Goal: Information Seeking & Learning: Learn about a topic

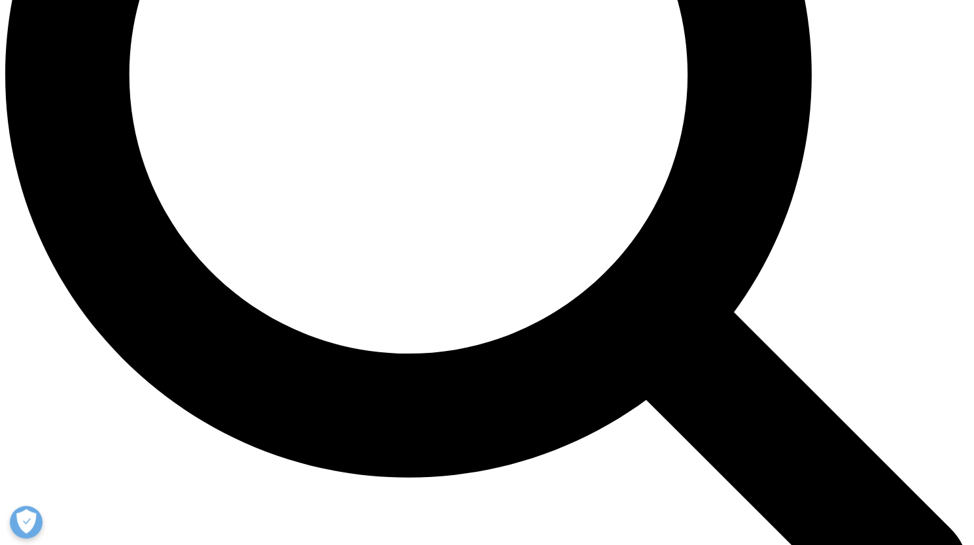
scroll to position [1525, 0]
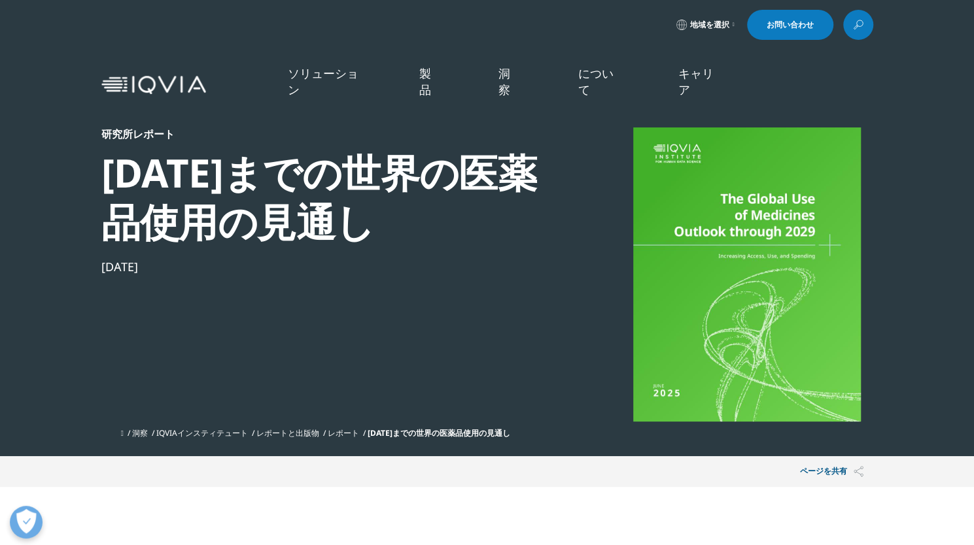
click at [345, 432] on font "レポート" at bounding box center [343, 433] width 31 height 11
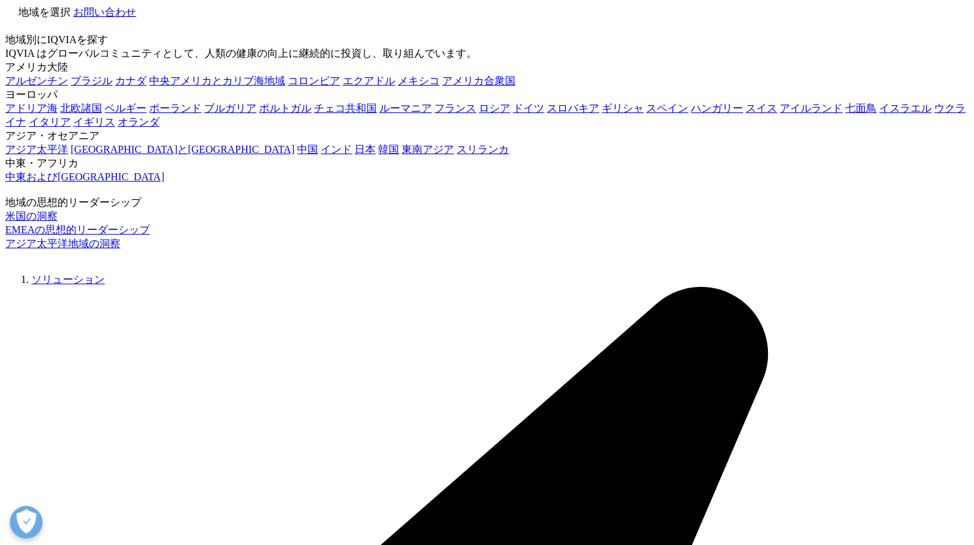
click at [16, 20] on icon at bounding box center [10, 25] width 10 height 11
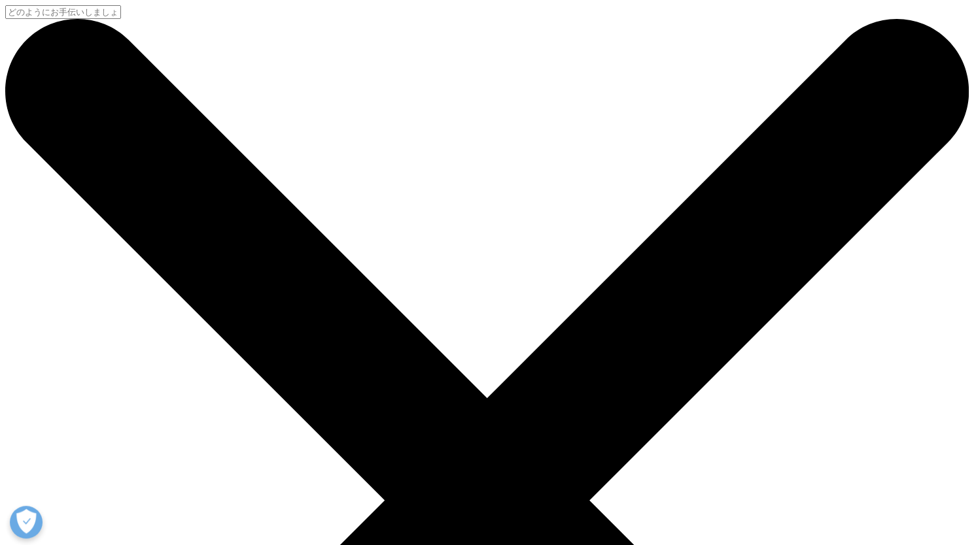
click at [121, 19] on input "検索" at bounding box center [63, 12] width 116 height 14
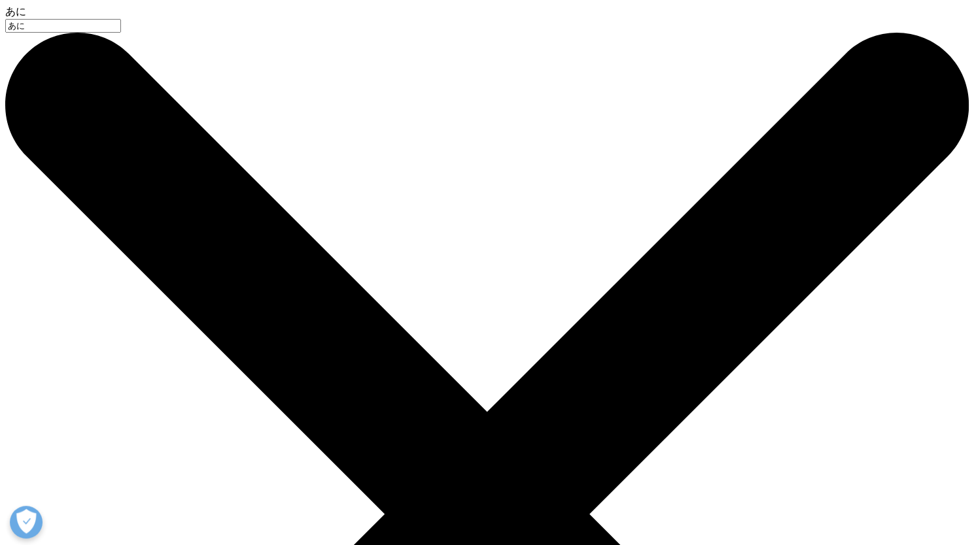
type input "あ"
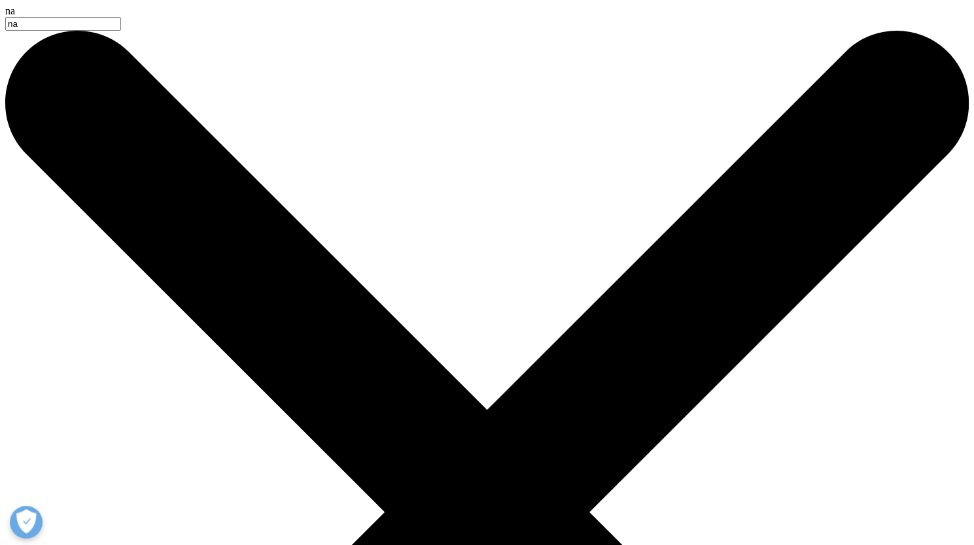
type input "n"
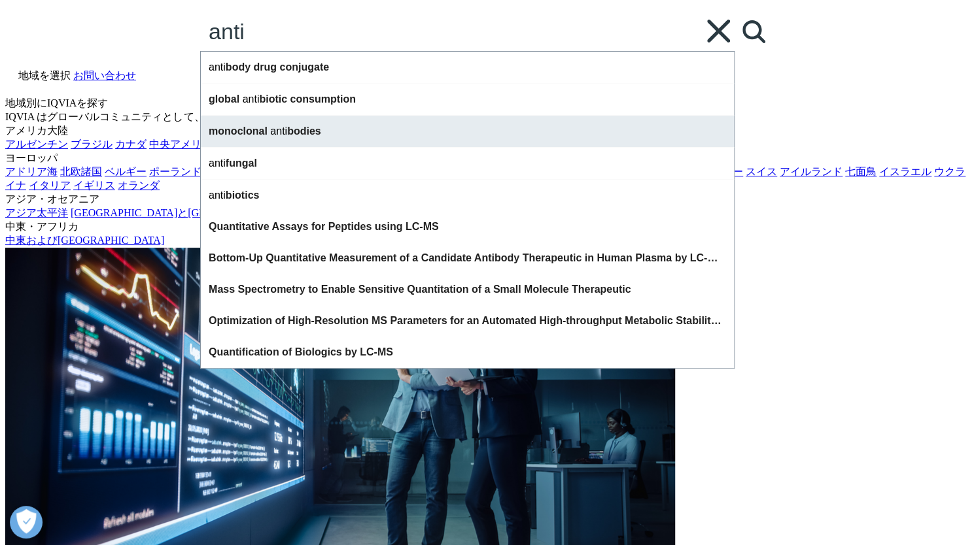
type input "anti"
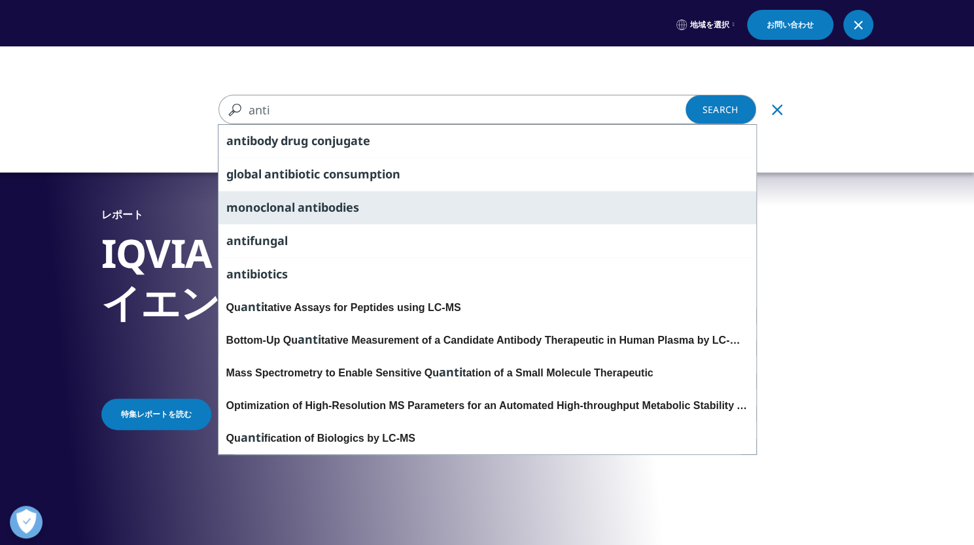
click at [313, 207] on span "anti" at bounding box center [310, 207] width 24 height 16
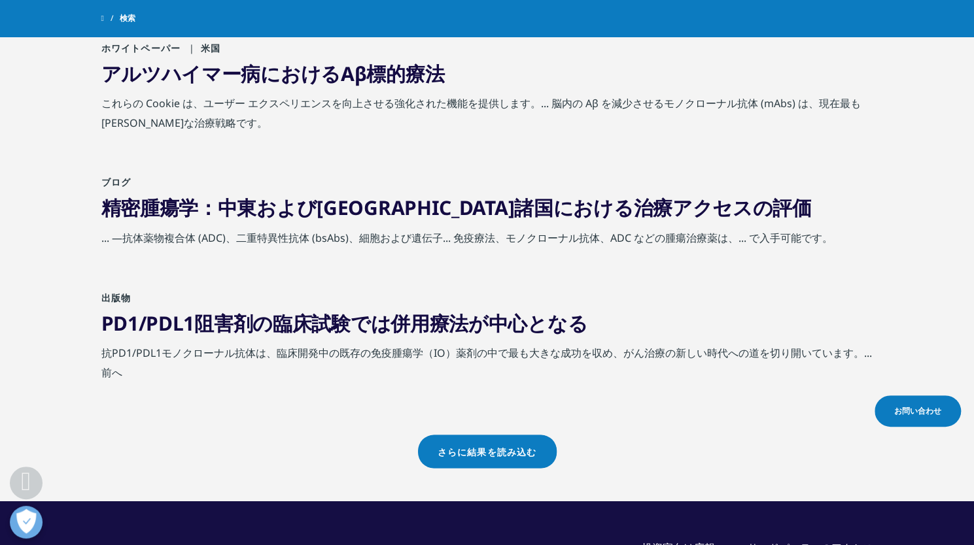
scroll to position [1439, 0]
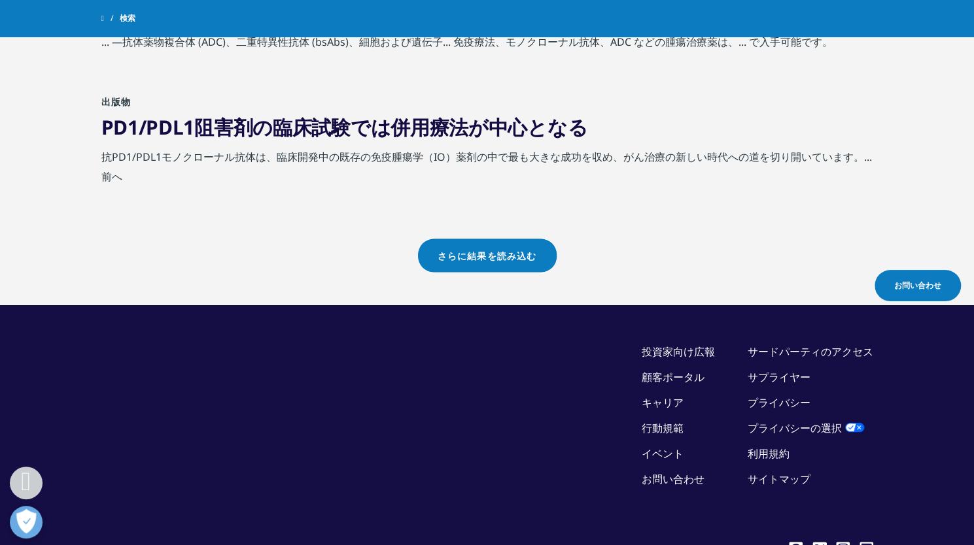
click at [447, 253] on font "さらに結果を読み込む" at bounding box center [486, 255] width 99 height 11
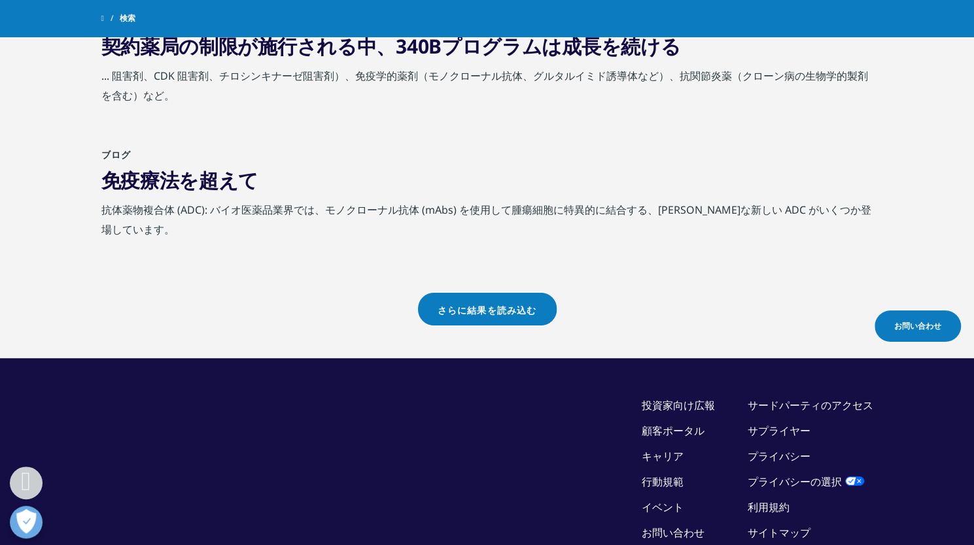
scroll to position [2746, 0]
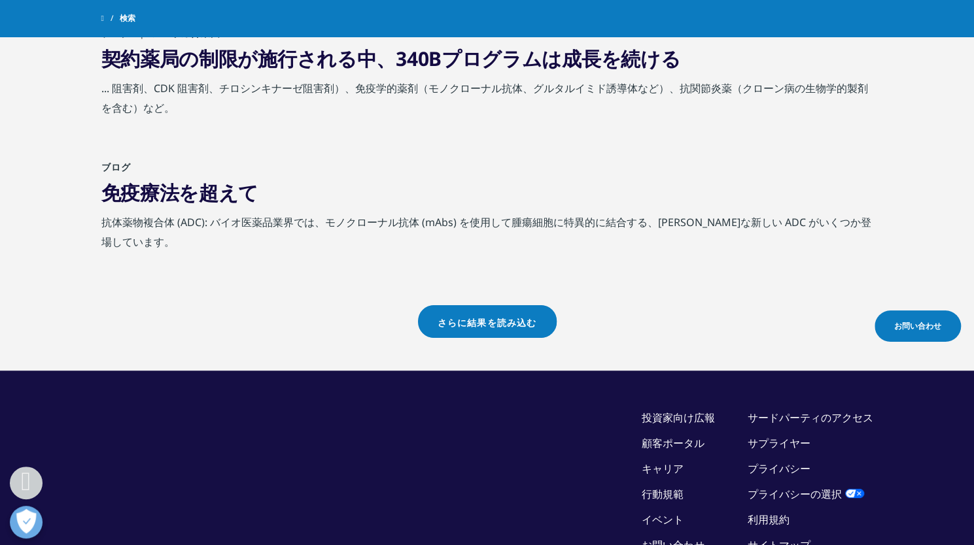
click at [450, 305] on link "さらに結果を読み込む" at bounding box center [487, 321] width 139 height 33
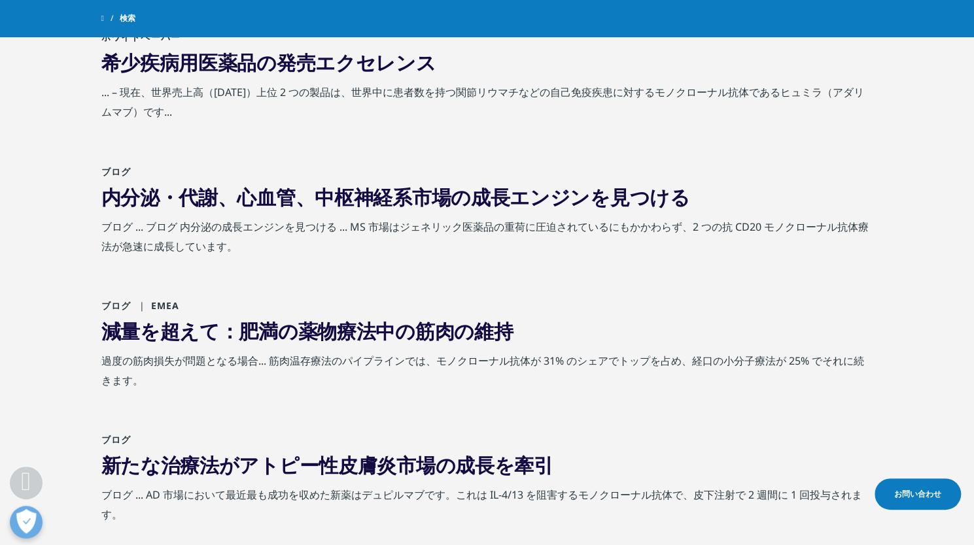
scroll to position [3923, 0]
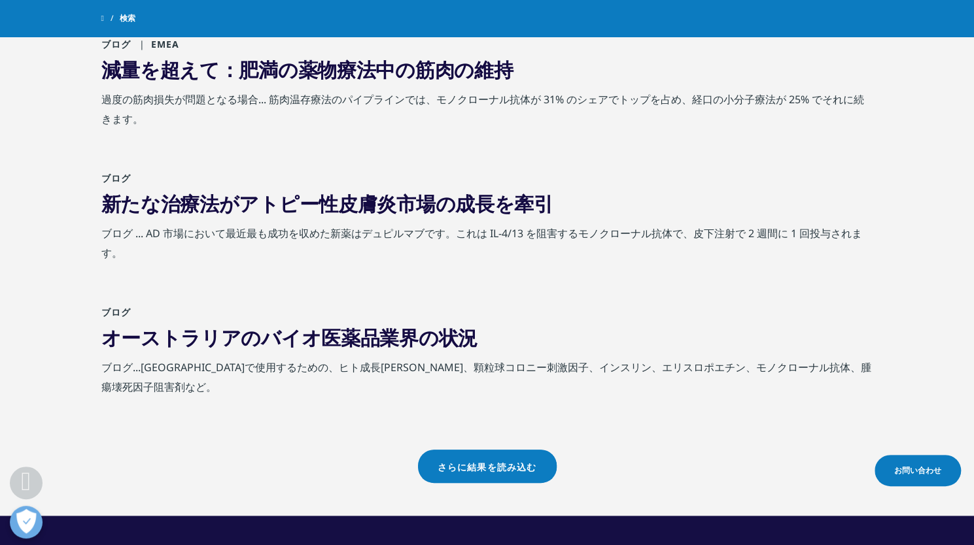
click at [484, 452] on link "さらに結果を読み込む" at bounding box center [487, 466] width 139 height 33
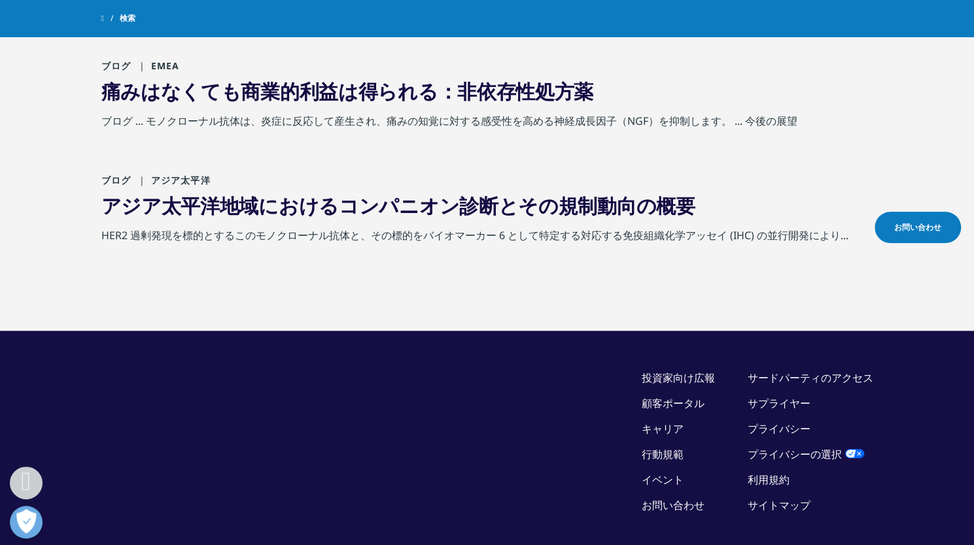
scroll to position [4643, 0]
